Goal: Task Accomplishment & Management: Use online tool/utility

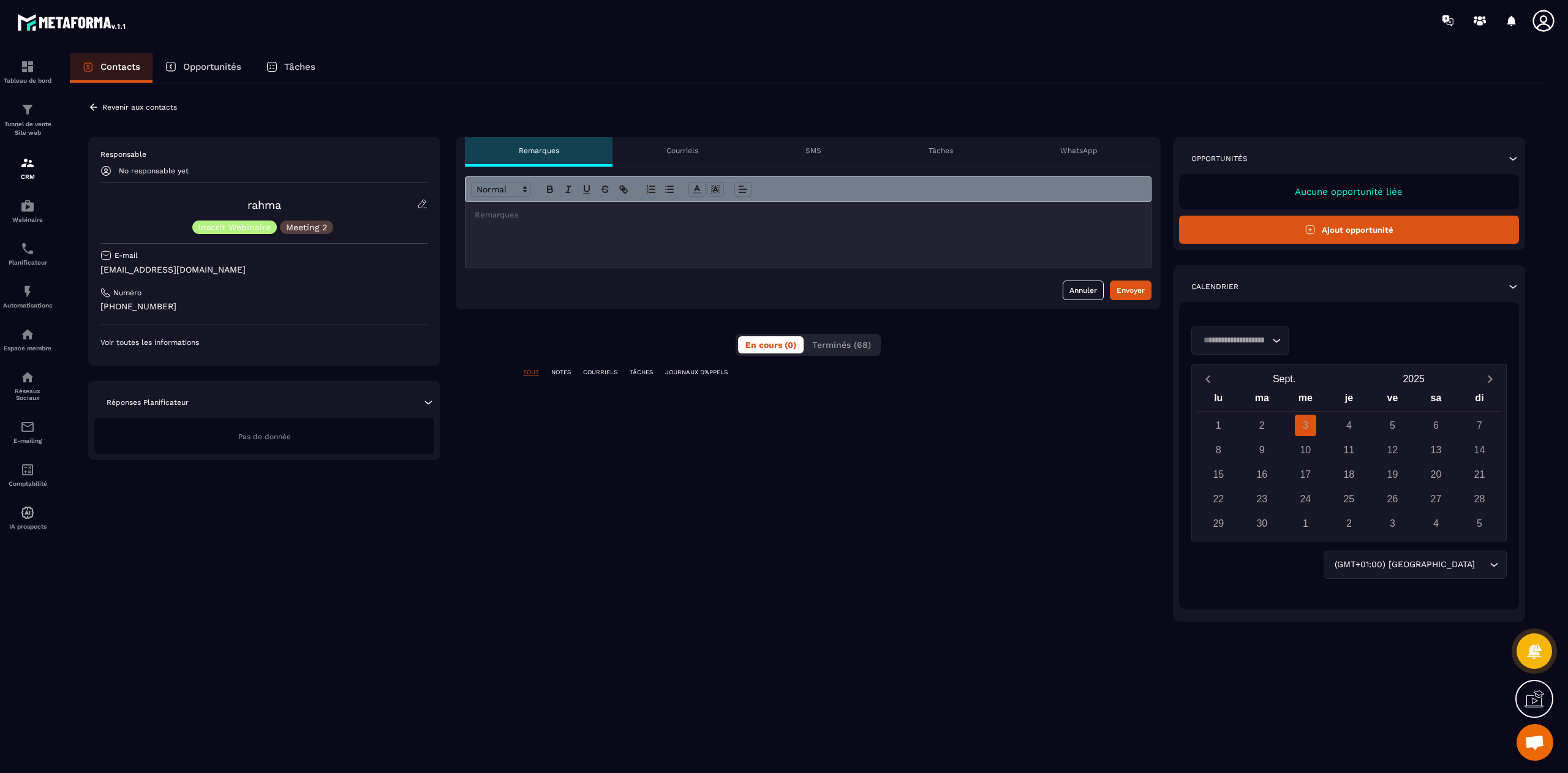
click at [849, 345] on span "Terminés (68)" at bounding box center [841, 345] width 59 height 10
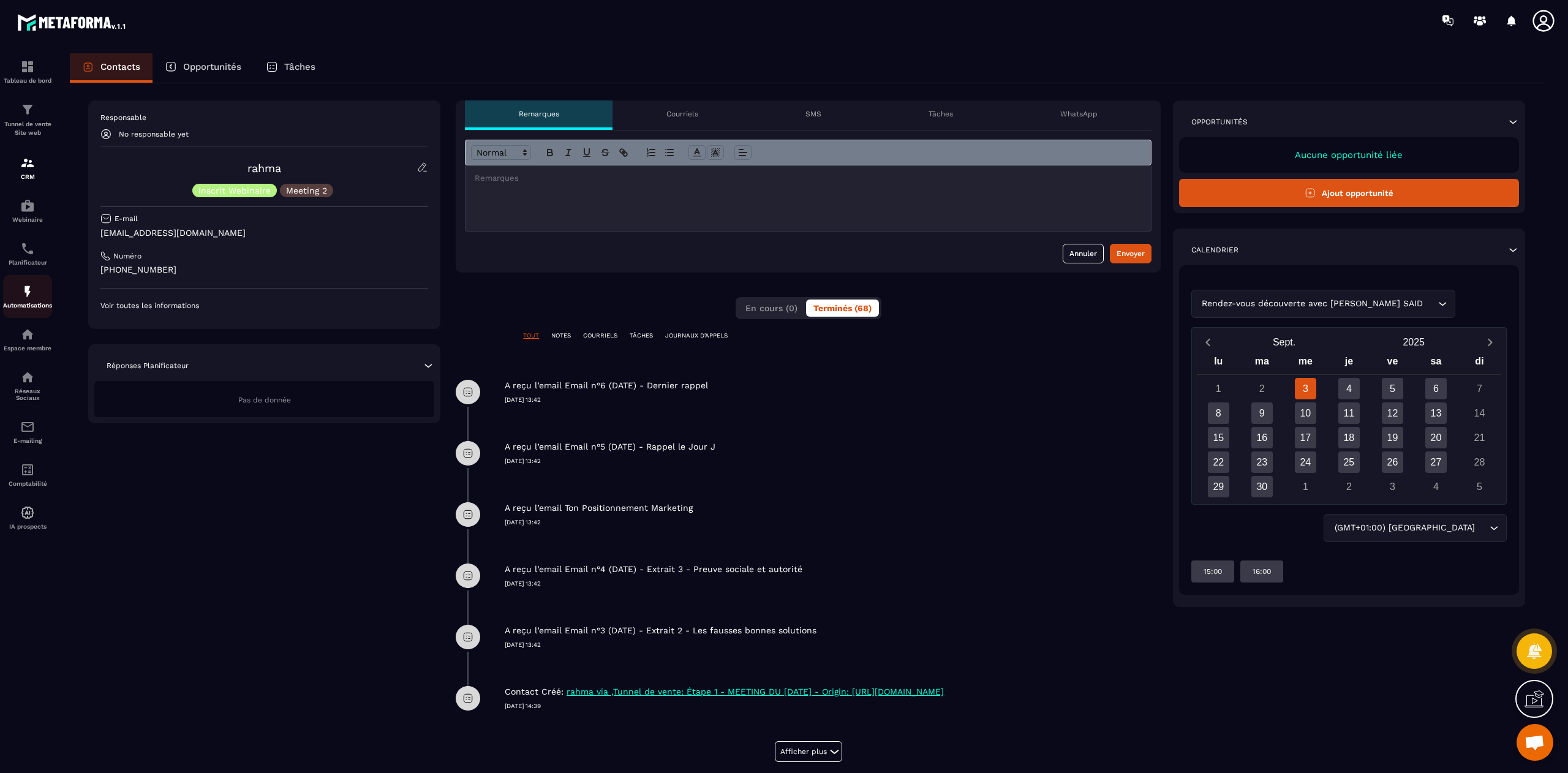
click at [26, 294] on img at bounding box center [28, 292] width 15 height 15
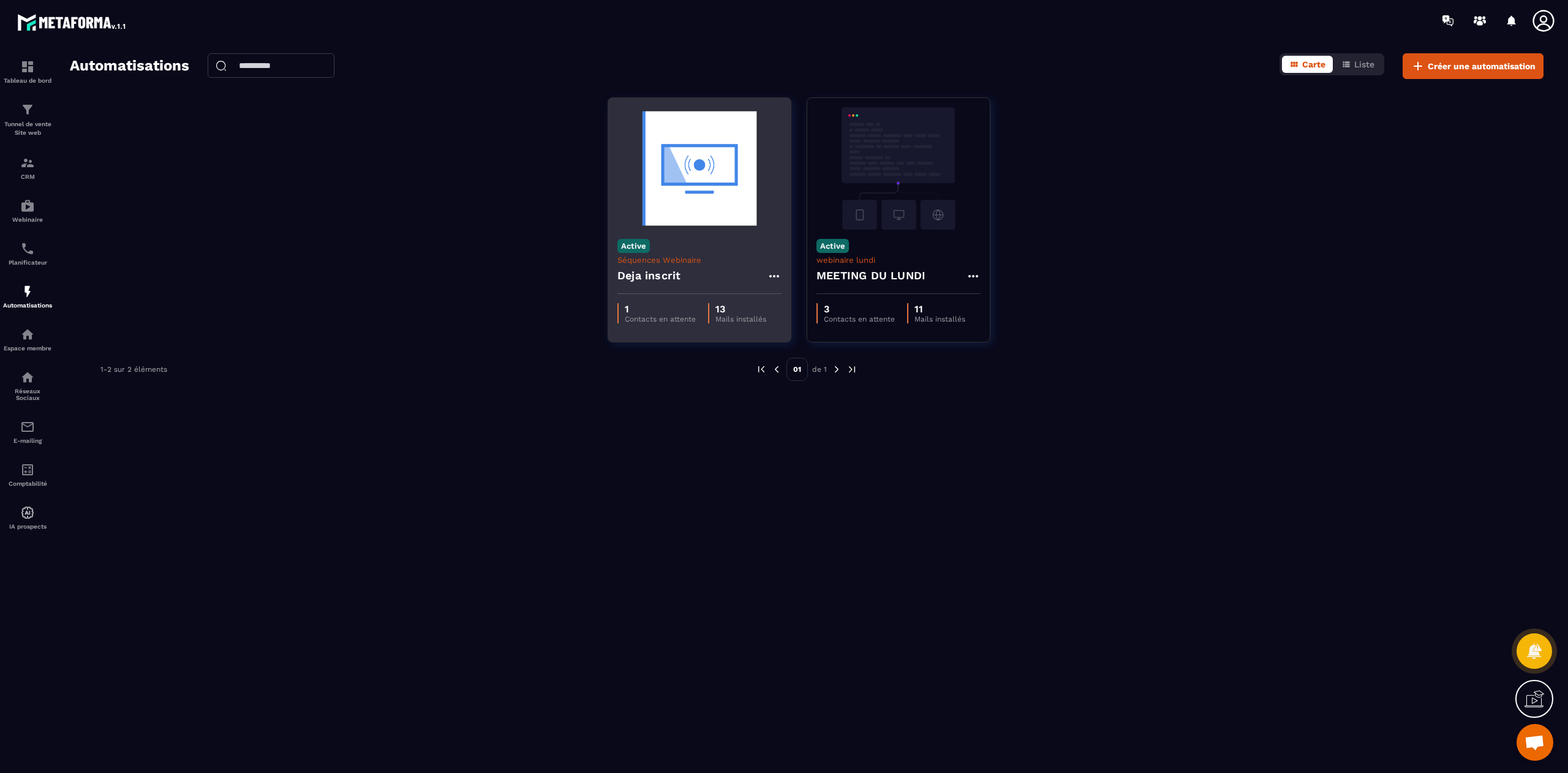
click at [712, 208] on img at bounding box center [699, 168] width 164 height 122
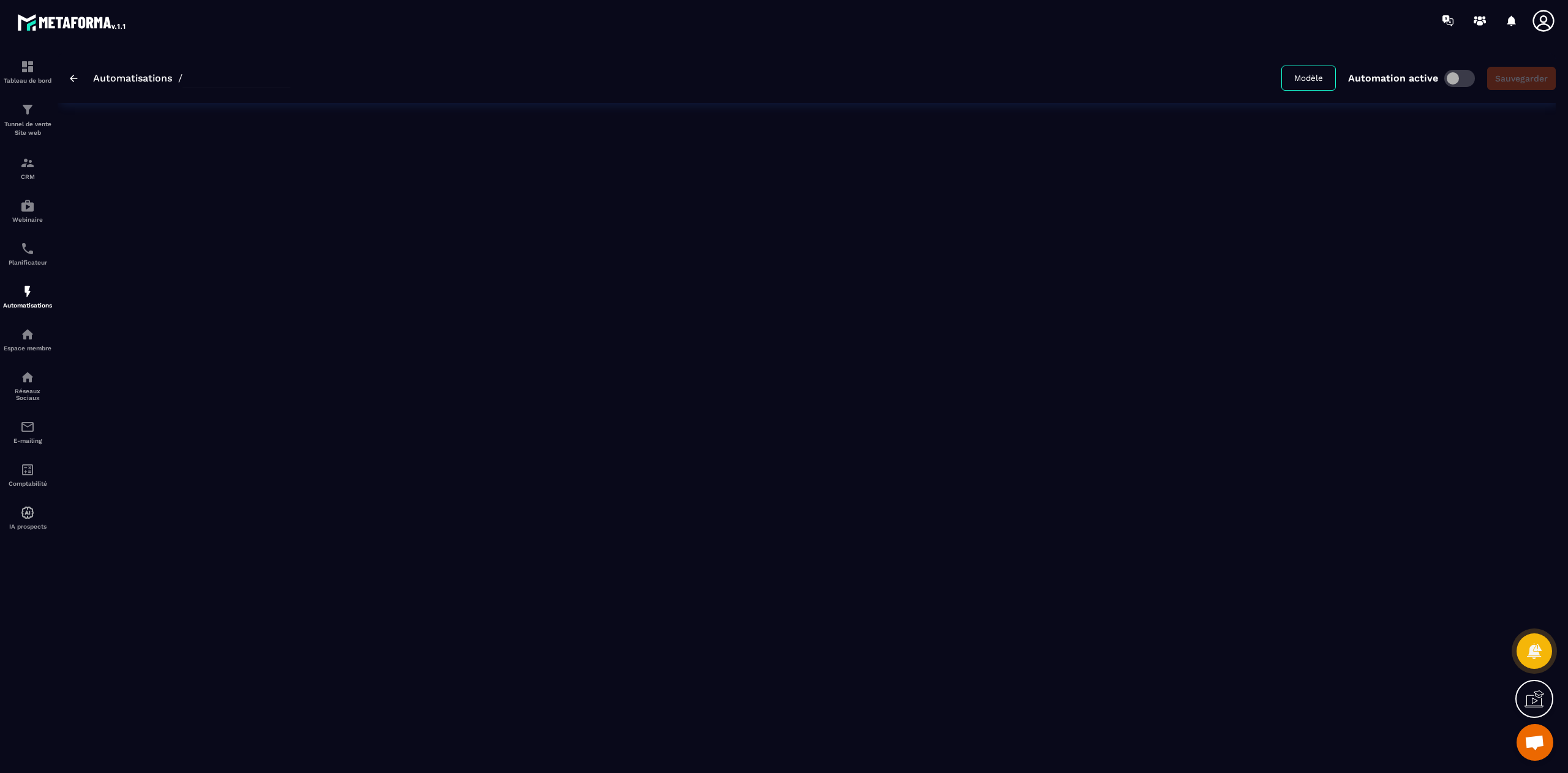
type input "**********"
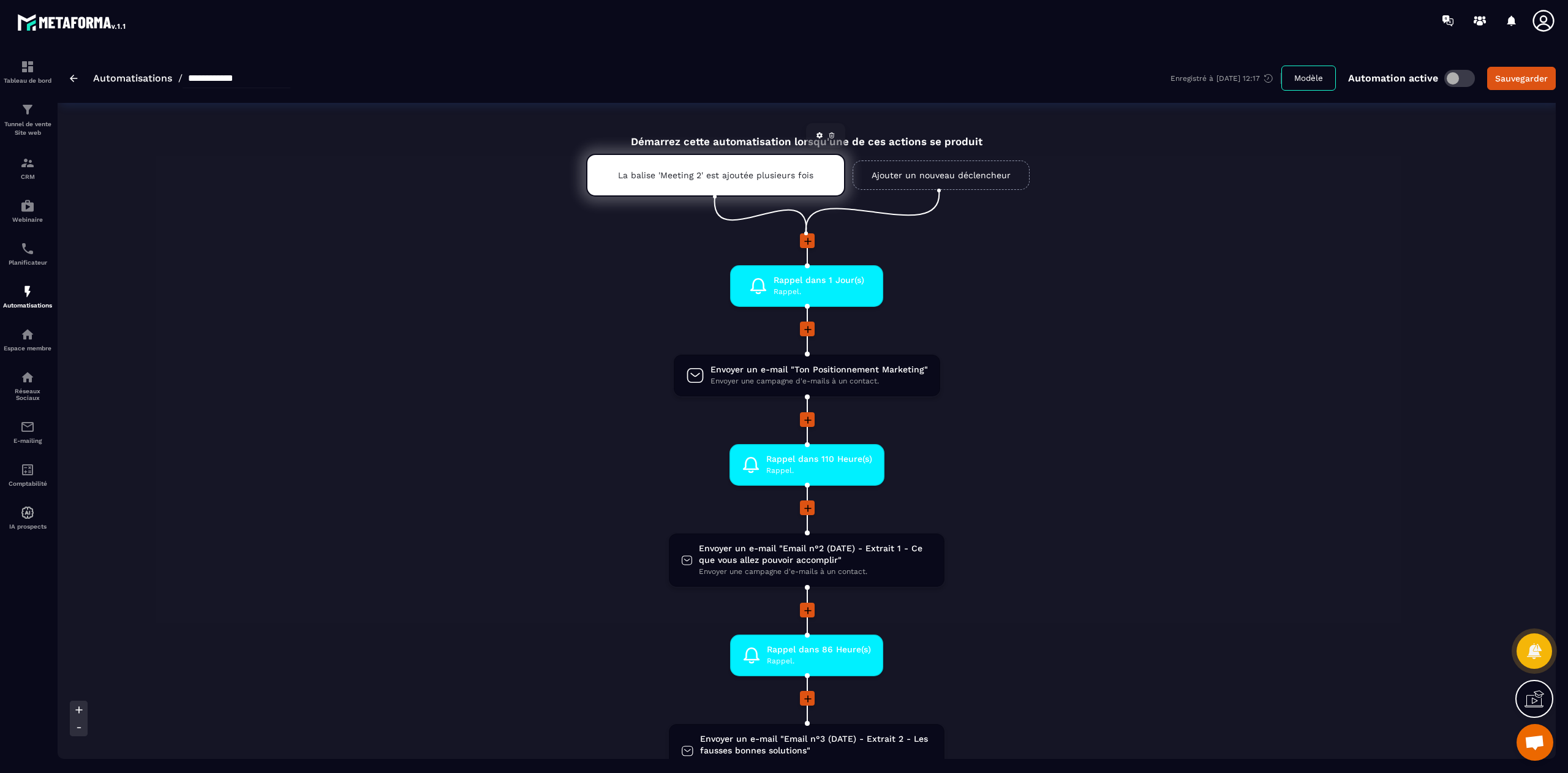
click at [713, 176] on p "La balise 'Meeting 2' est ajoutée plusieurs fois" at bounding box center [715, 175] width 195 height 10
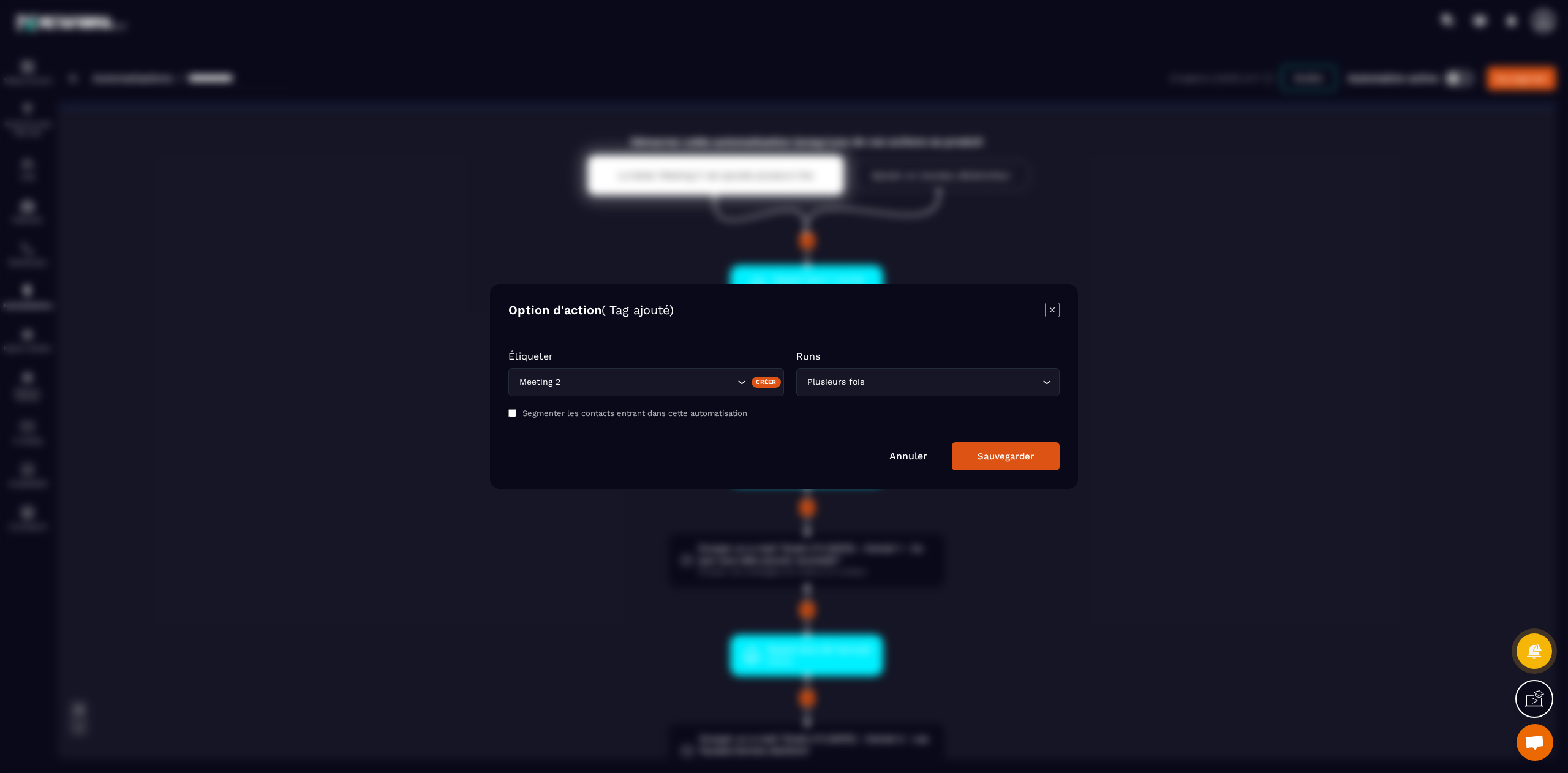
click at [1049, 311] on icon "Modal window" at bounding box center [1052, 310] width 15 height 15
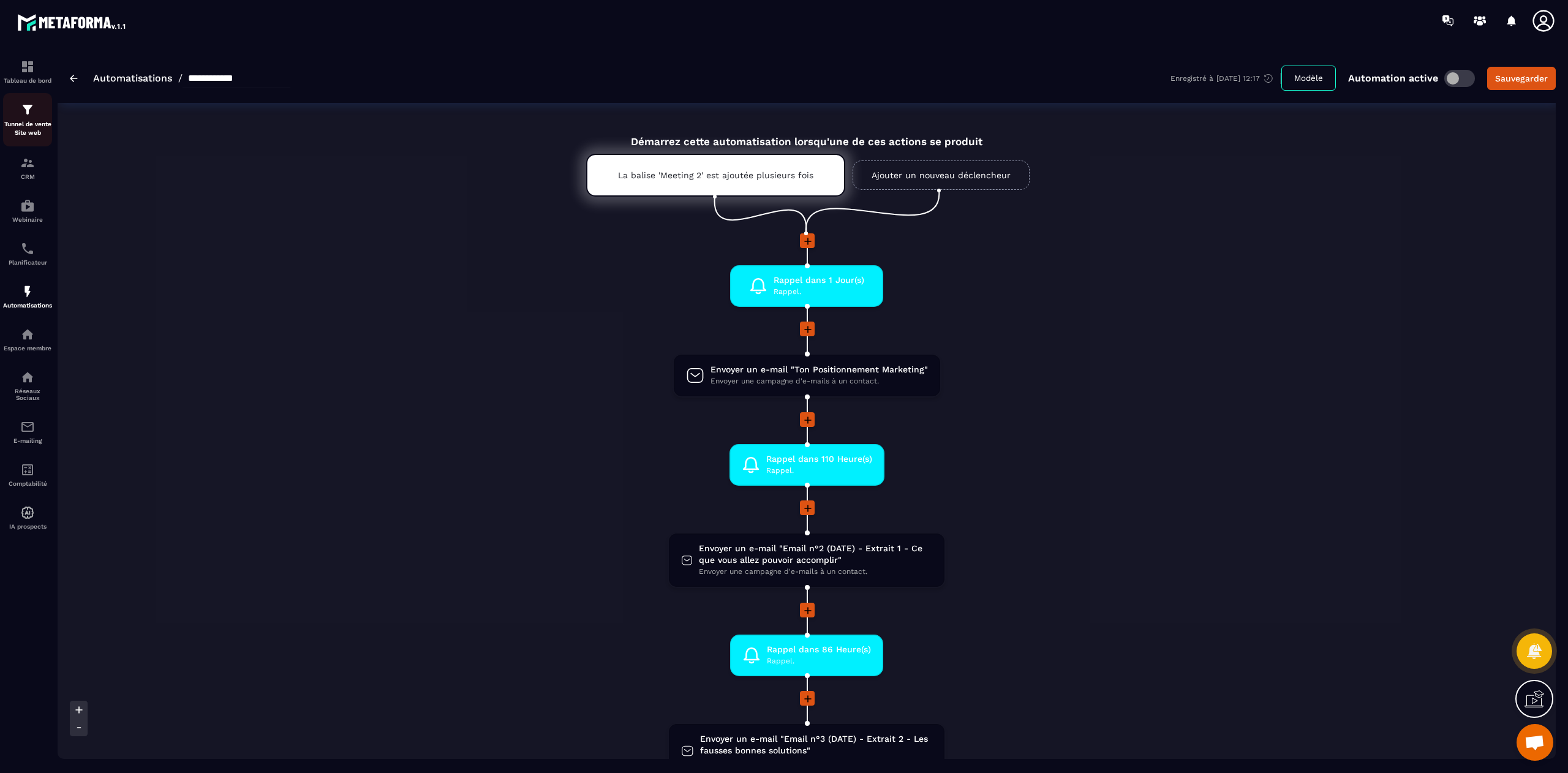
click at [23, 129] on p "Tunnel de vente Site web" at bounding box center [28, 128] width 49 height 17
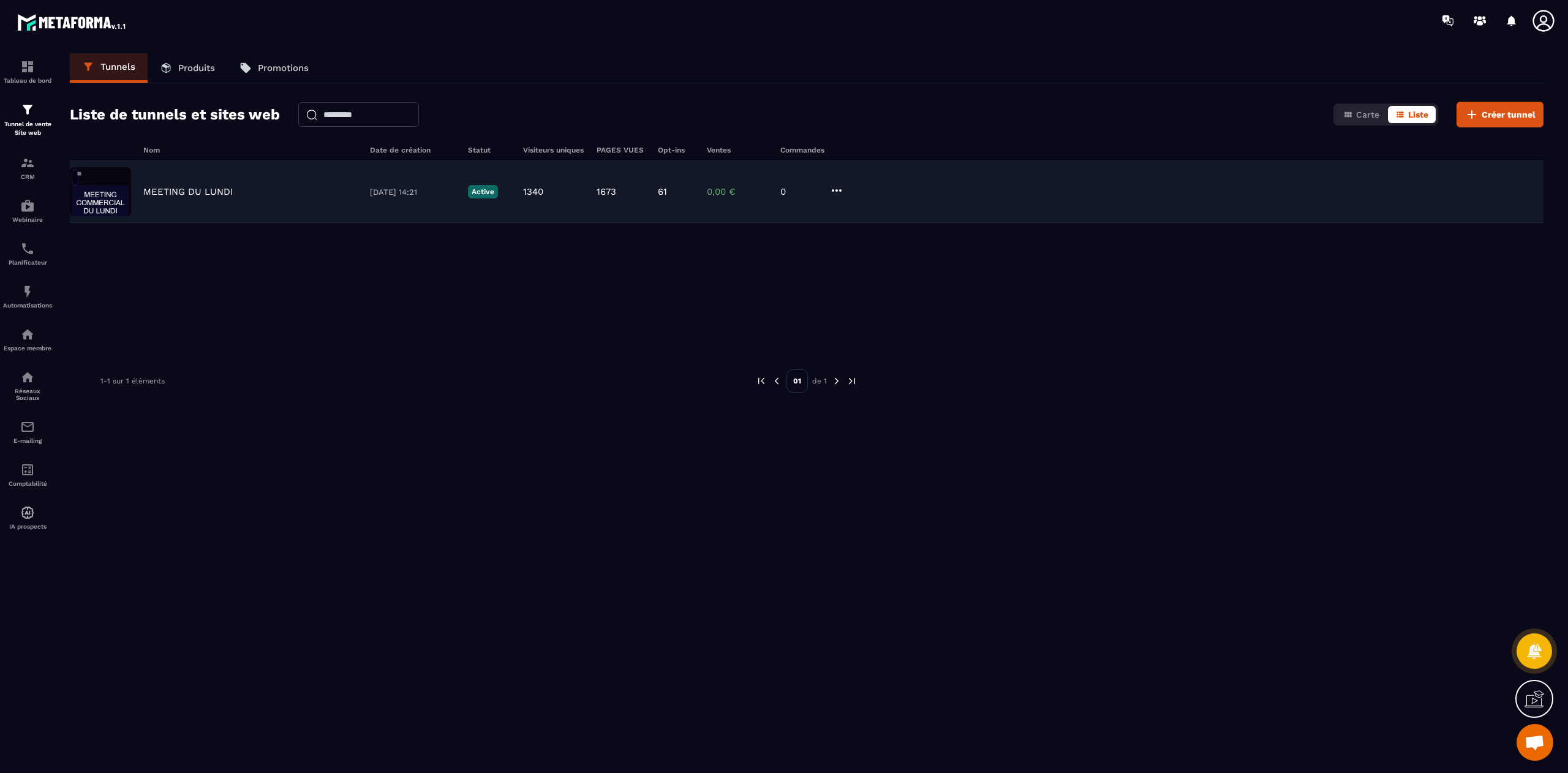
click at [135, 197] on div "MEETING DU [DATE] 14:21 Active 1340 1673 61 0,00 € 0" at bounding box center [806, 191] width 1473 height 62
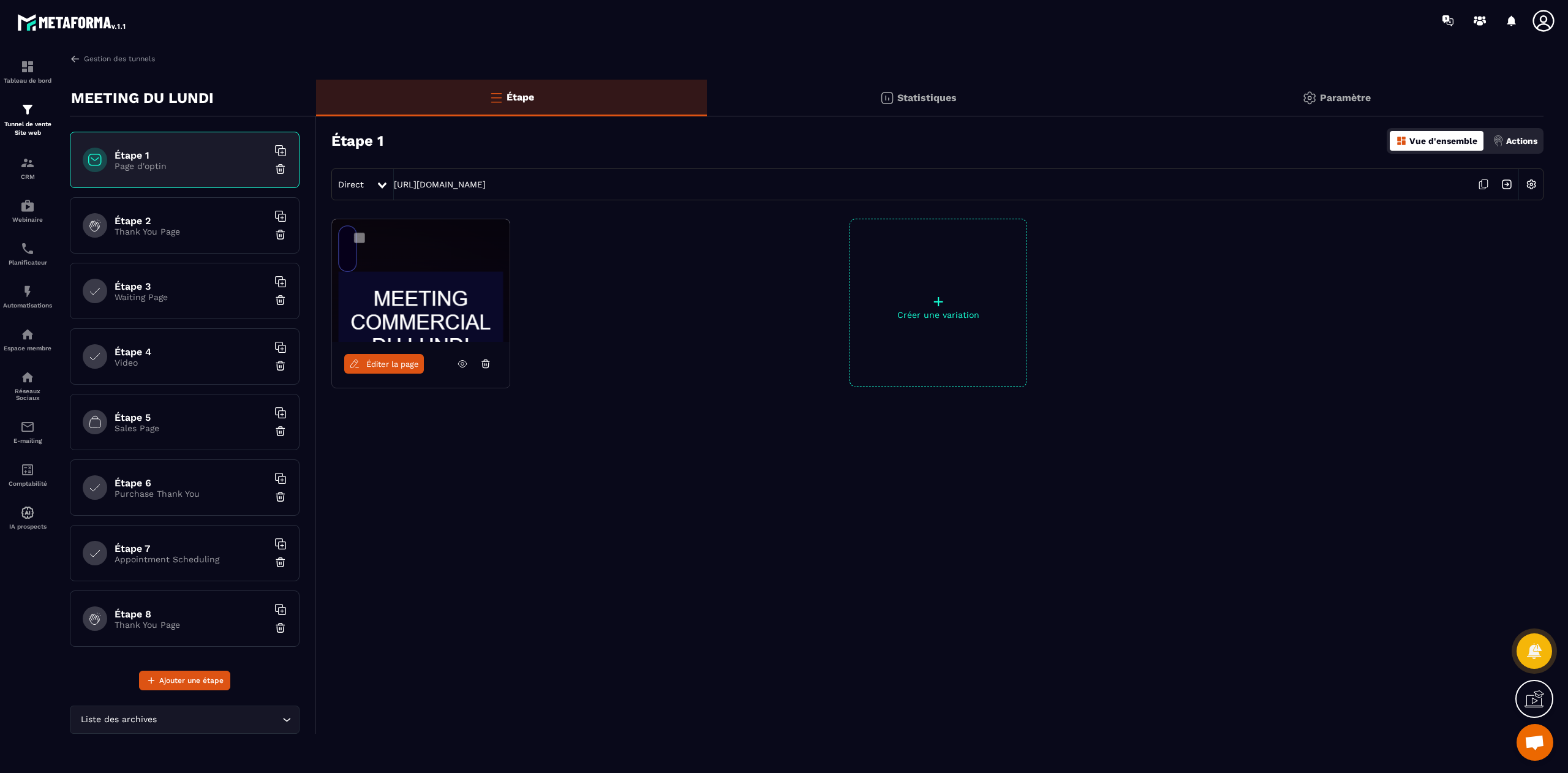
click at [170, 166] on p "Page d'optin" at bounding box center [191, 165] width 153 height 10
click at [382, 369] on span "Éditer la page" at bounding box center [393, 364] width 53 height 9
